Goal: Download file/media

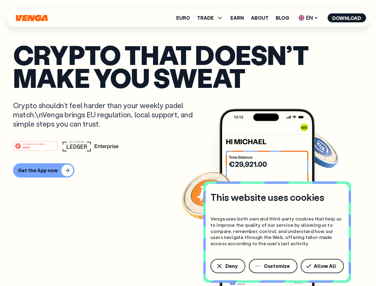
click at [188, 143] on div "#1 PRODUCT OF THE MONTH Web3" at bounding box center [188, 146] width 350 height 11
click at [228, 266] on span "Deny" at bounding box center [232, 266] width 12 height 5
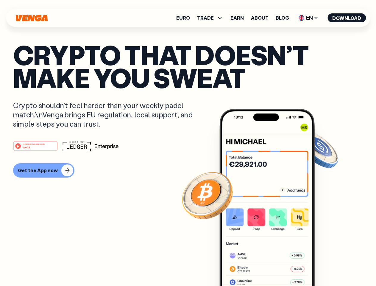
click at [274, 266] on img at bounding box center [267, 209] width 95 height 200
click at [324, 266] on article "Crypto that doesn’t make you sweat Crypto shouldn’t feel harder than your weekl…" at bounding box center [188, 154] width 350 height 223
click at [212, 18] on span "TRADE" at bounding box center [205, 17] width 17 height 5
click at [309, 18] on span "EN" at bounding box center [308, 18] width 24 height 10
click at [347, 18] on button "Download" at bounding box center [347, 17] width 38 height 9
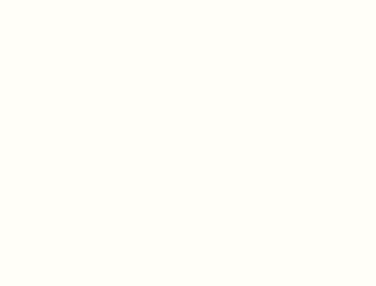
click at [43, 0] on html "This website uses cookies Venga uses both own and third-party cookies that help…" at bounding box center [188, 0] width 376 height 0
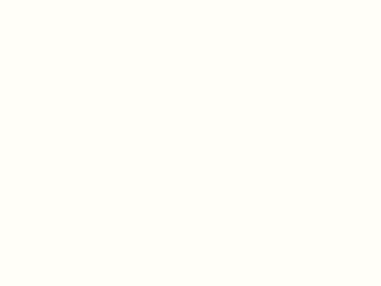
click at [36, 0] on html "This website uses cookies Venga uses both own and third-party cookies that help…" at bounding box center [190, 0] width 381 height 0
